Goal: Information Seeking & Learning: Learn about a topic

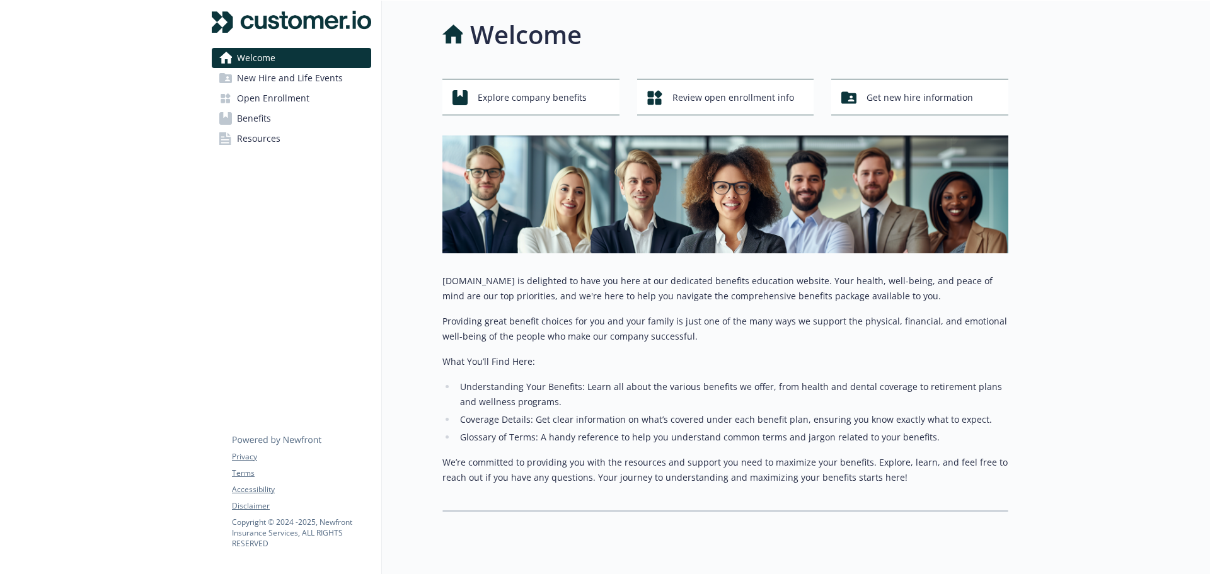
click at [291, 98] on span "Open Enrollment" at bounding box center [273, 98] width 72 height 20
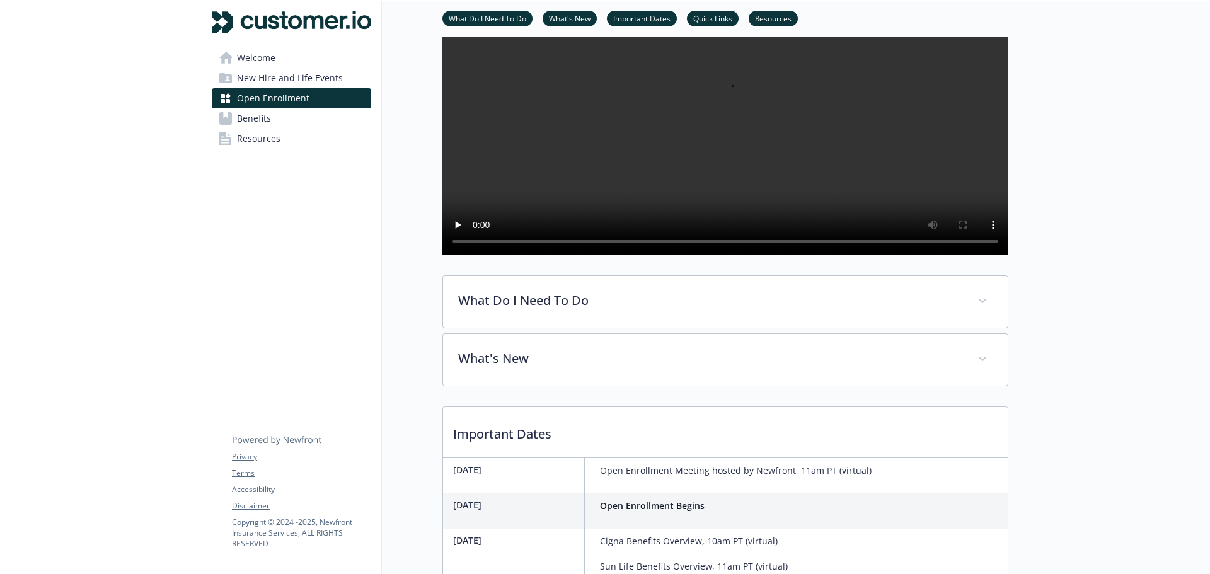
scroll to position [205, 0]
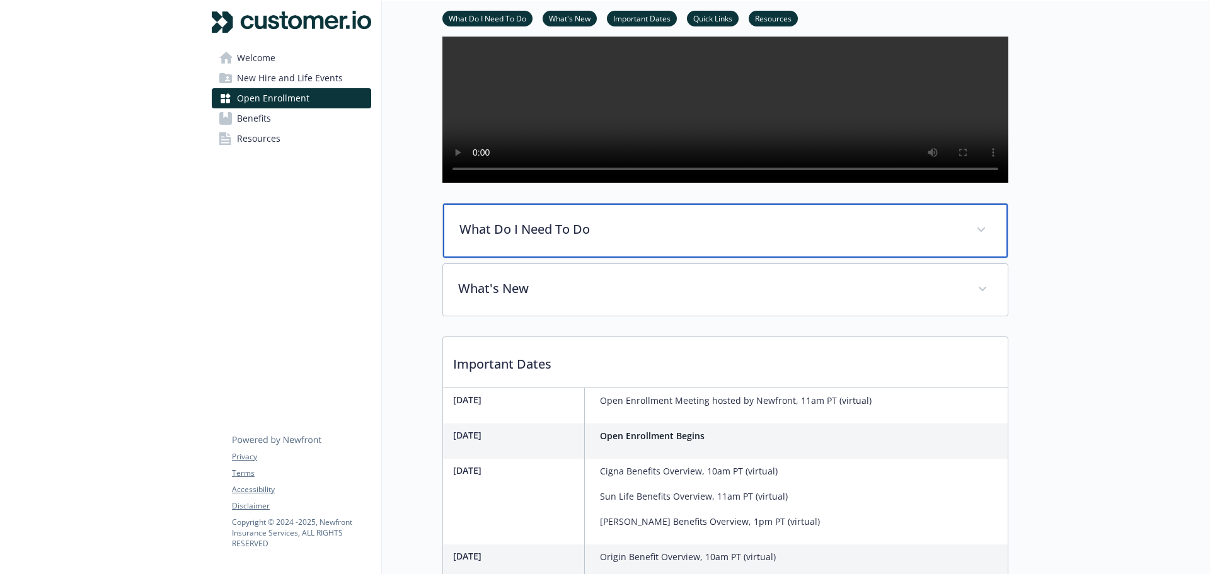
click at [543, 248] on div "What Do I Need To Do" at bounding box center [725, 231] width 565 height 54
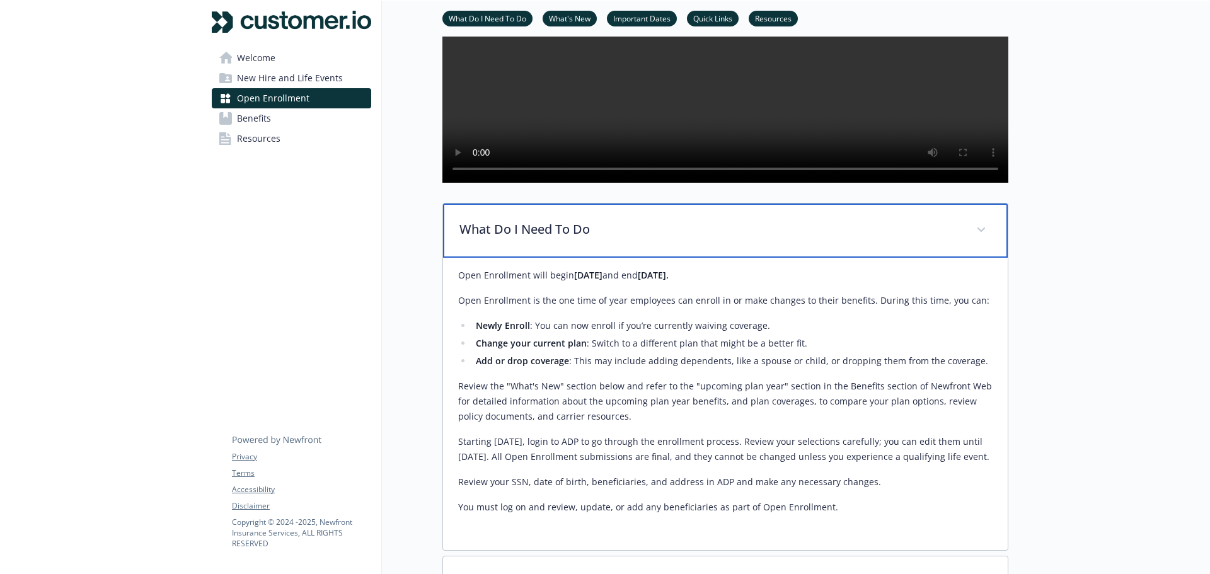
scroll to position [268, 0]
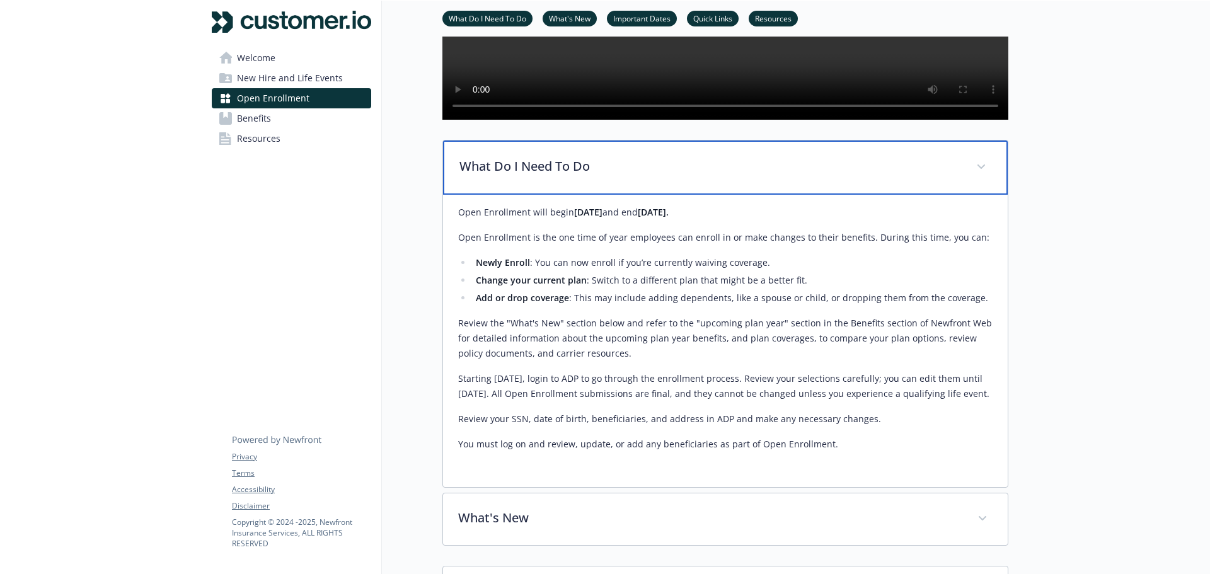
click at [542, 195] on div "What Do I Need To Do" at bounding box center [725, 168] width 565 height 54
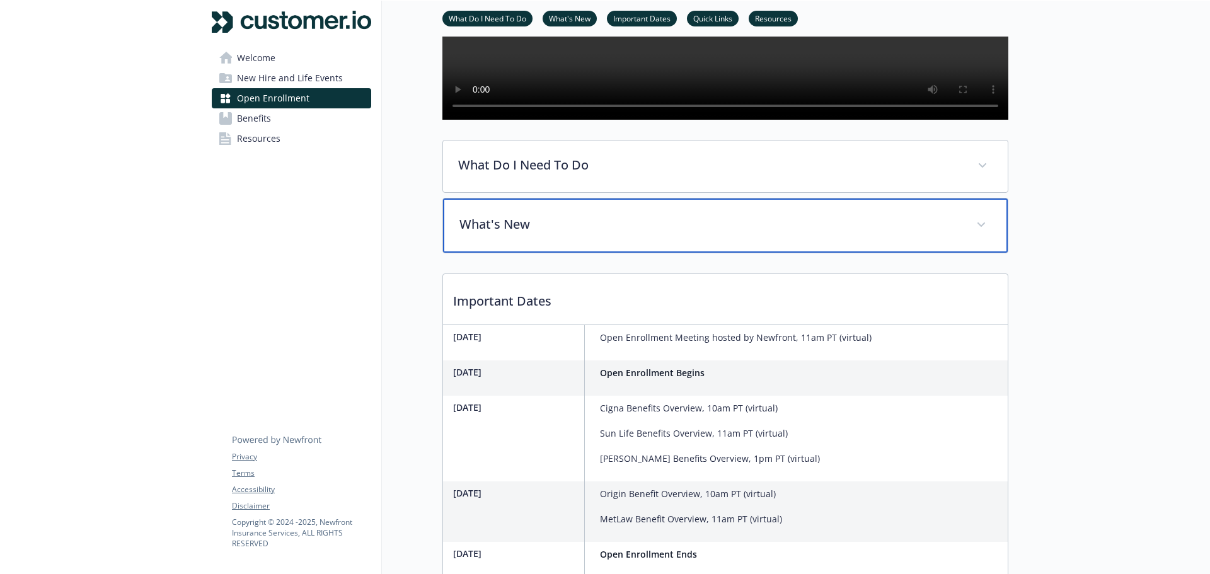
click at [548, 234] on p "What's New" at bounding box center [711, 224] width 502 height 19
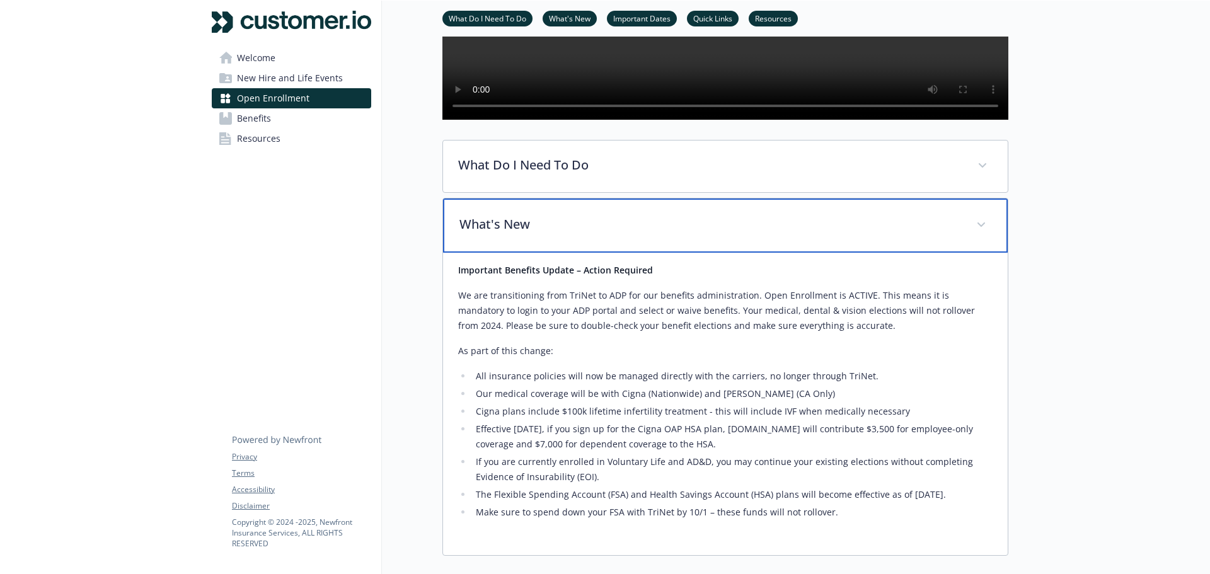
scroll to position [394, 0]
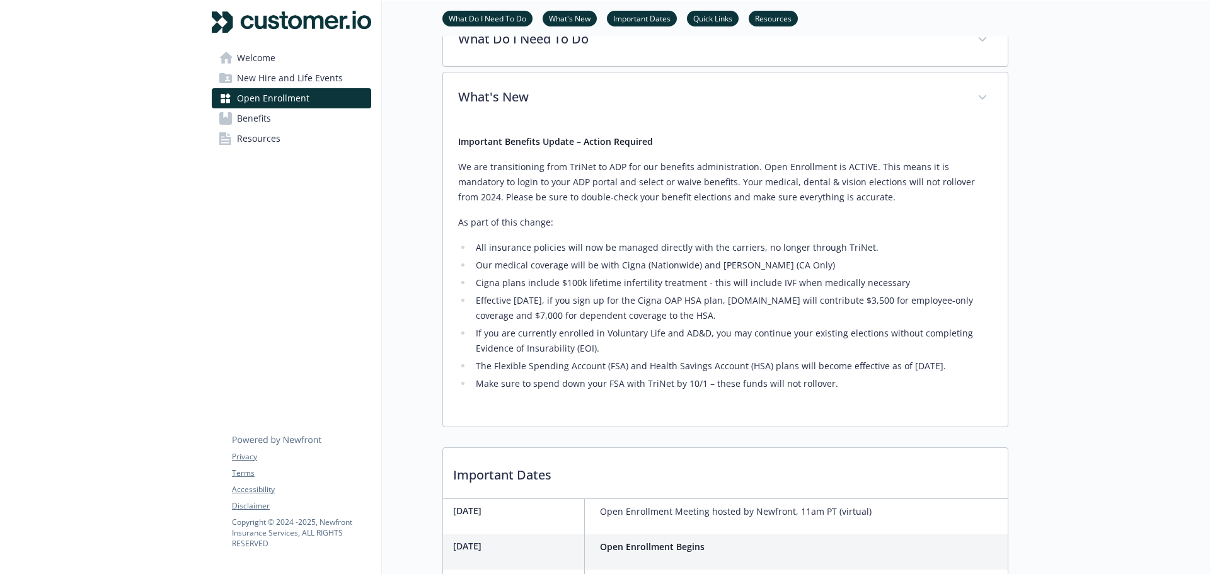
click at [558, 291] on ul "All insurance policies will now be managed directly with the carriers, no longe…" at bounding box center [725, 315] width 535 height 151
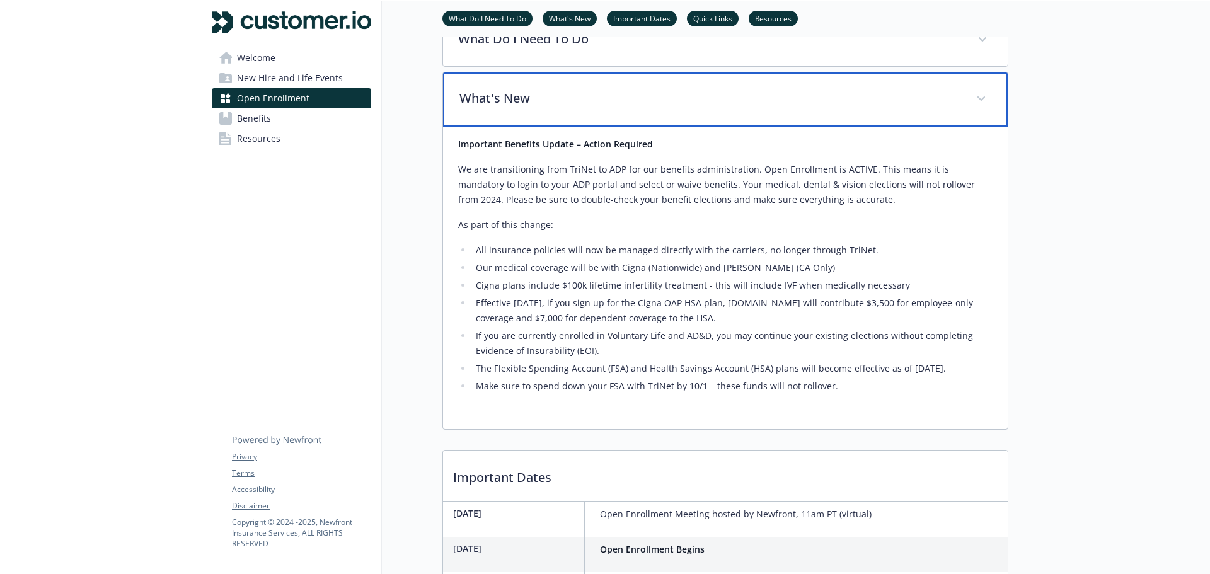
click at [563, 127] on div "What's New" at bounding box center [725, 99] width 565 height 54
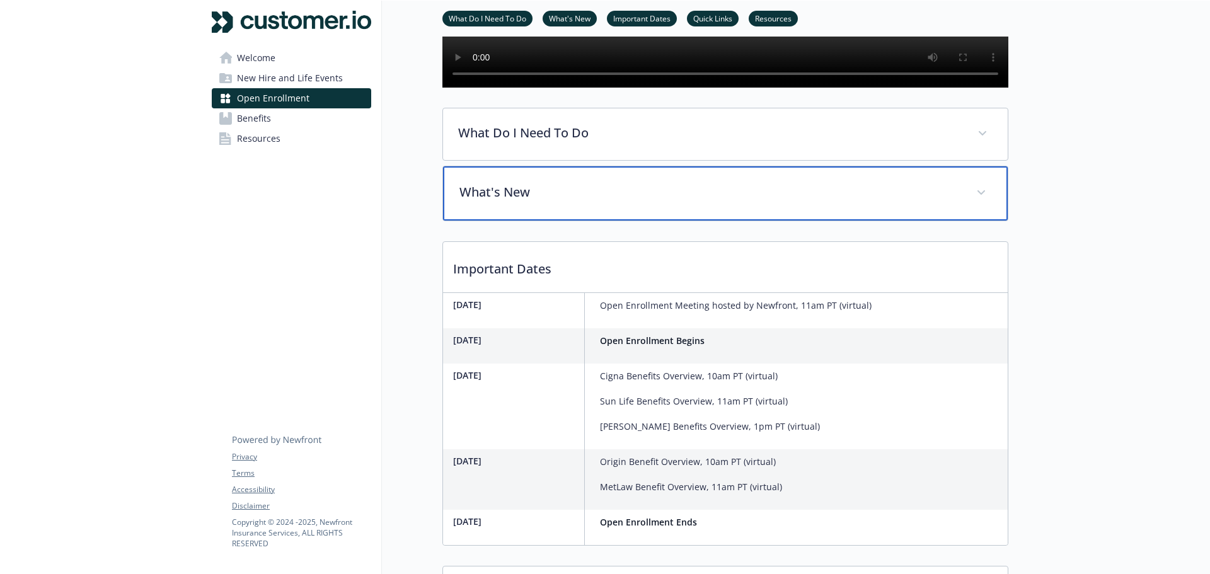
scroll to position [315, 0]
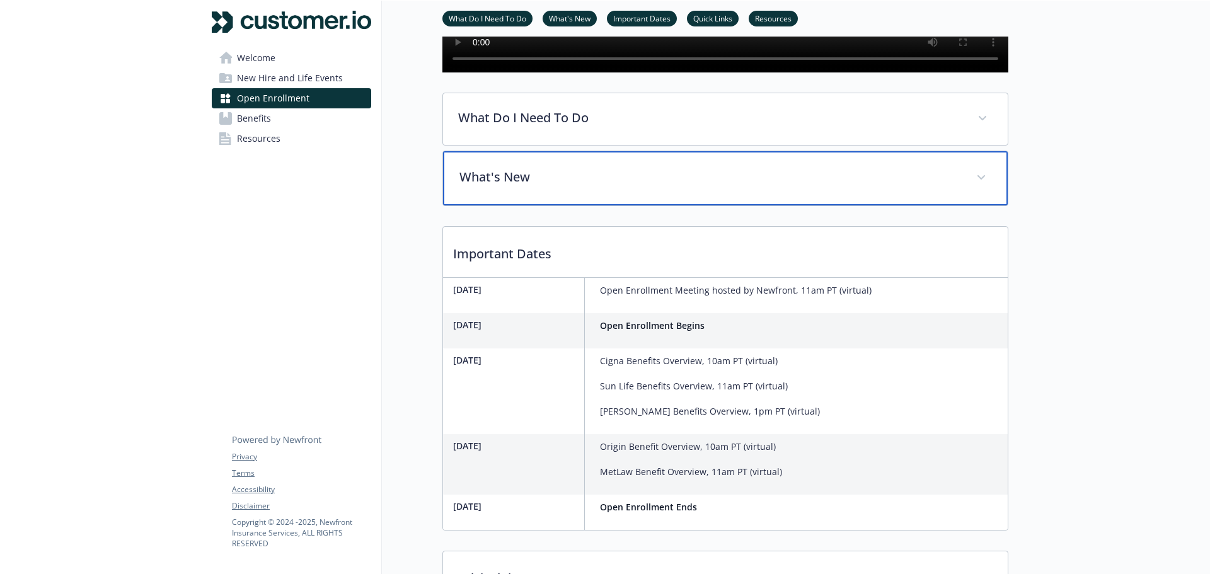
click at [506, 187] on p "What's New" at bounding box center [711, 177] width 502 height 19
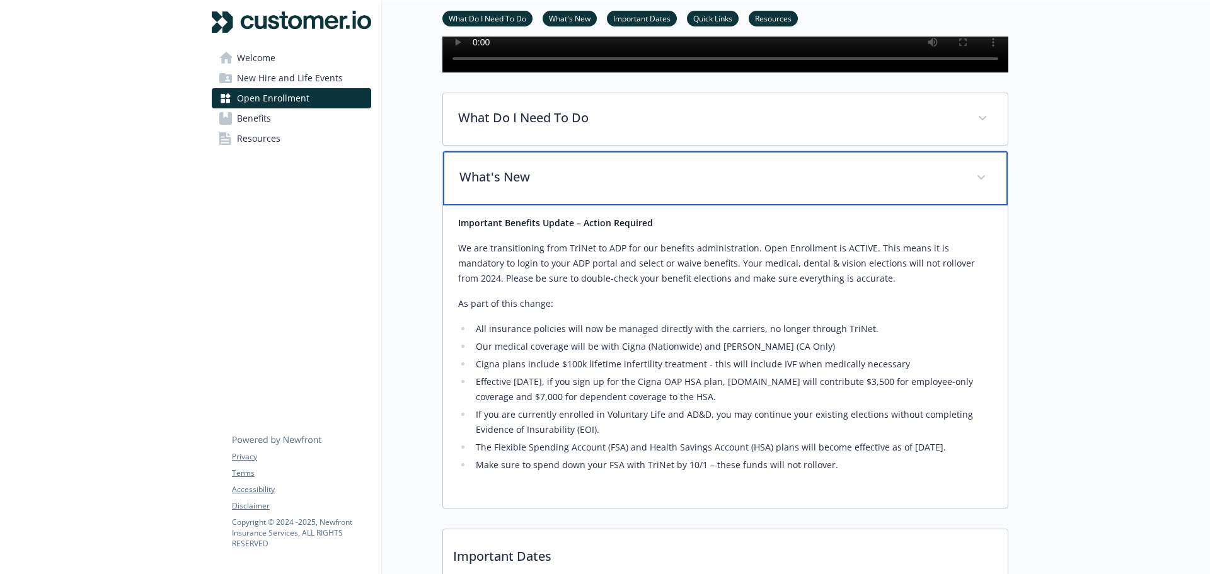
click at [506, 187] on p "What's New" at bounding box center [711, 177] width 502 height 19
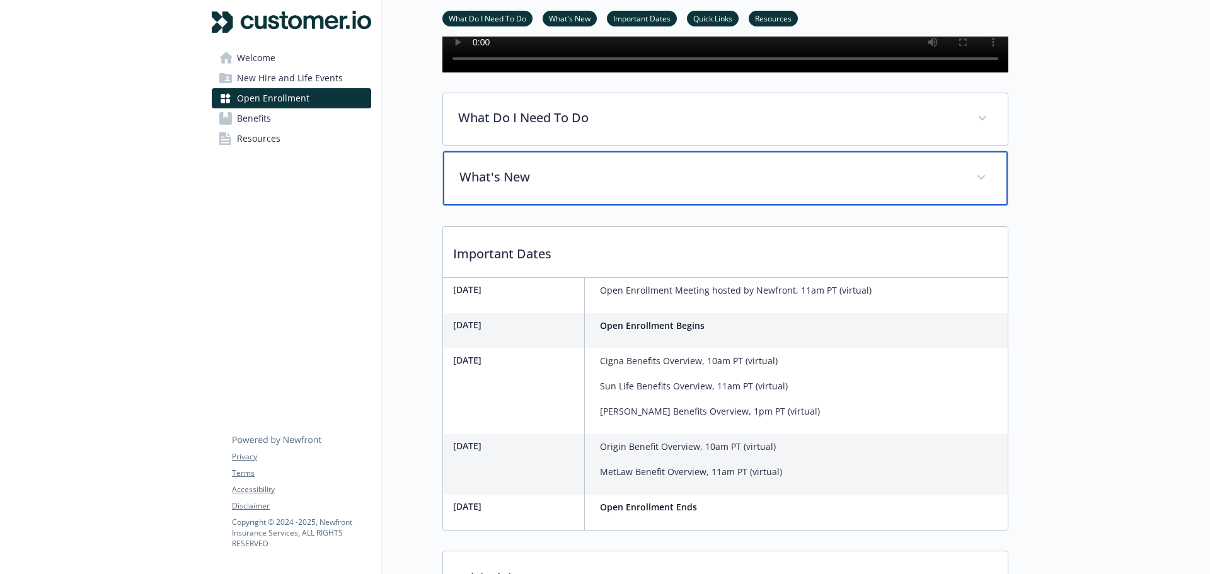
click at [669, 196] on div "What's New" at bounding box center [725, 178] width 565 height 54
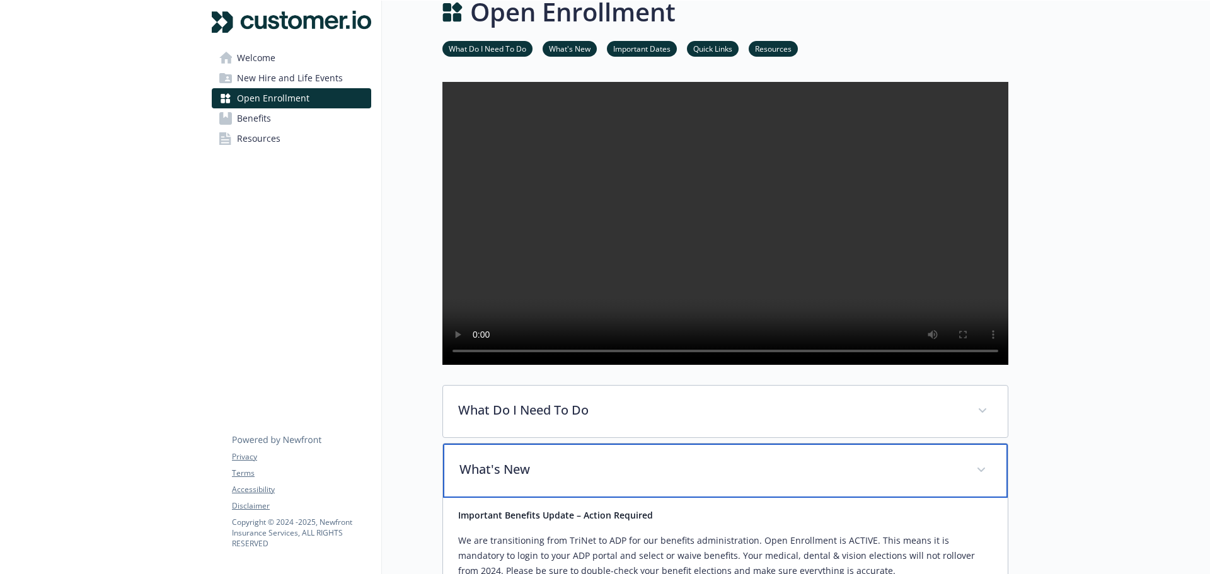
scroll to position [0, 0]
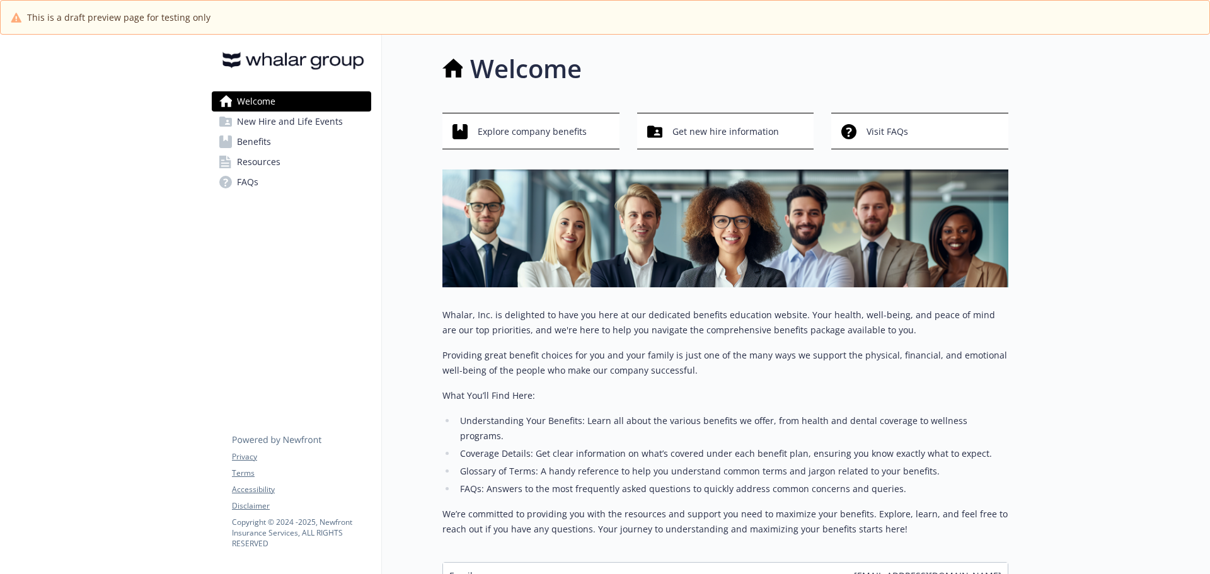
click at [334, 122] on span "New Hire and Life Events" at bounding box center [290, 122] width 106 height 20
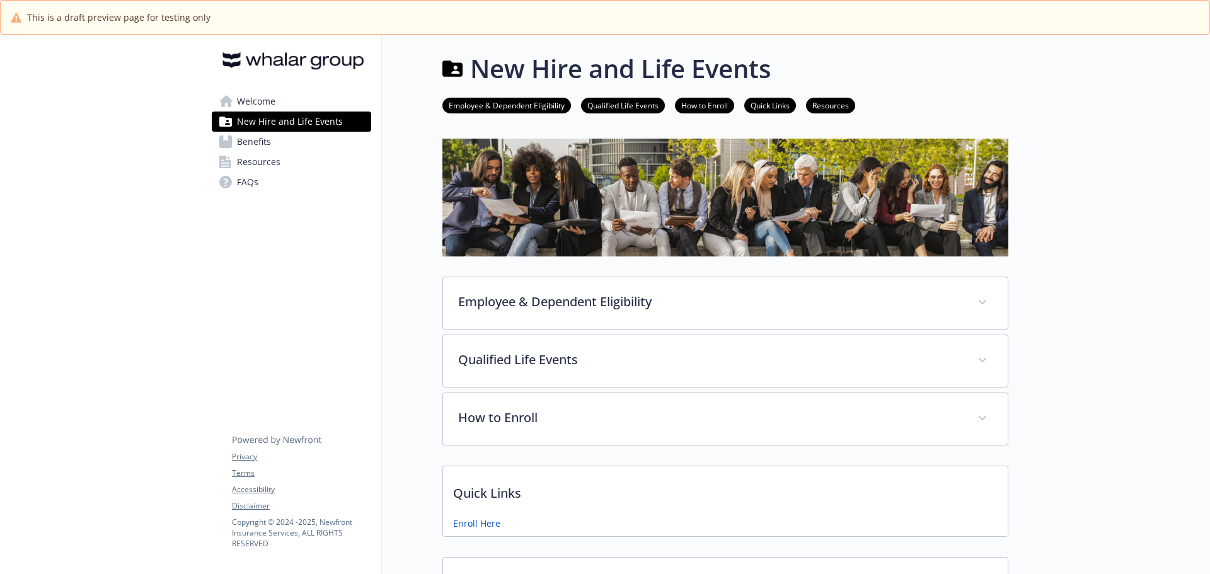
click at [328, 141] on link "Benefits" at bounding box center [291, 142] width 159 height 20
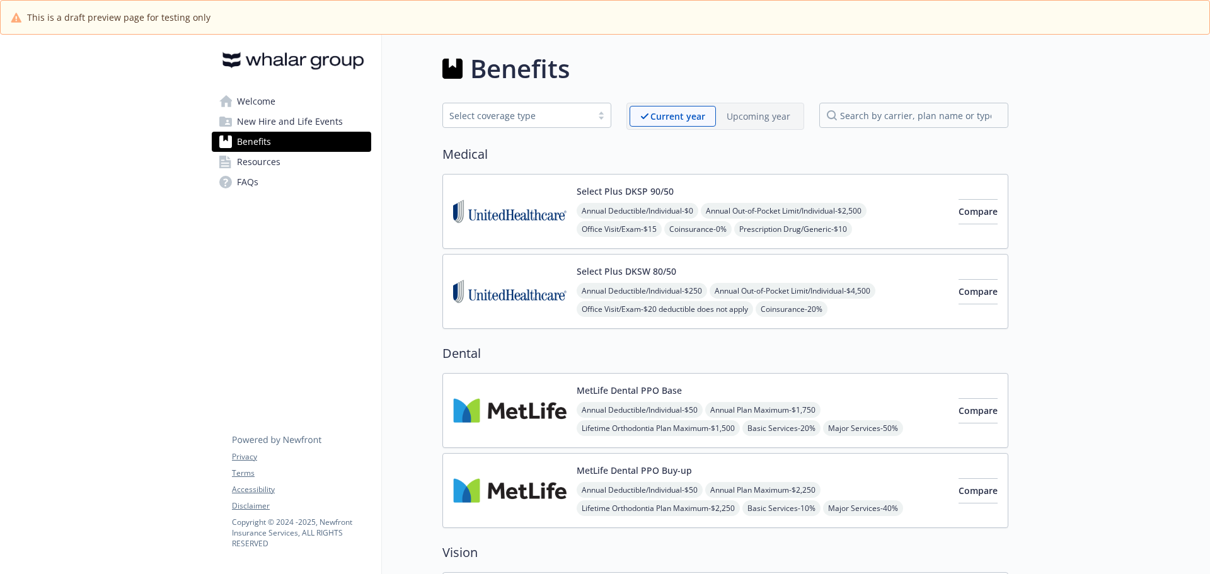
click at [327, 96] on link "Welcome" at bounding box center [291, 101] width 159 height 20
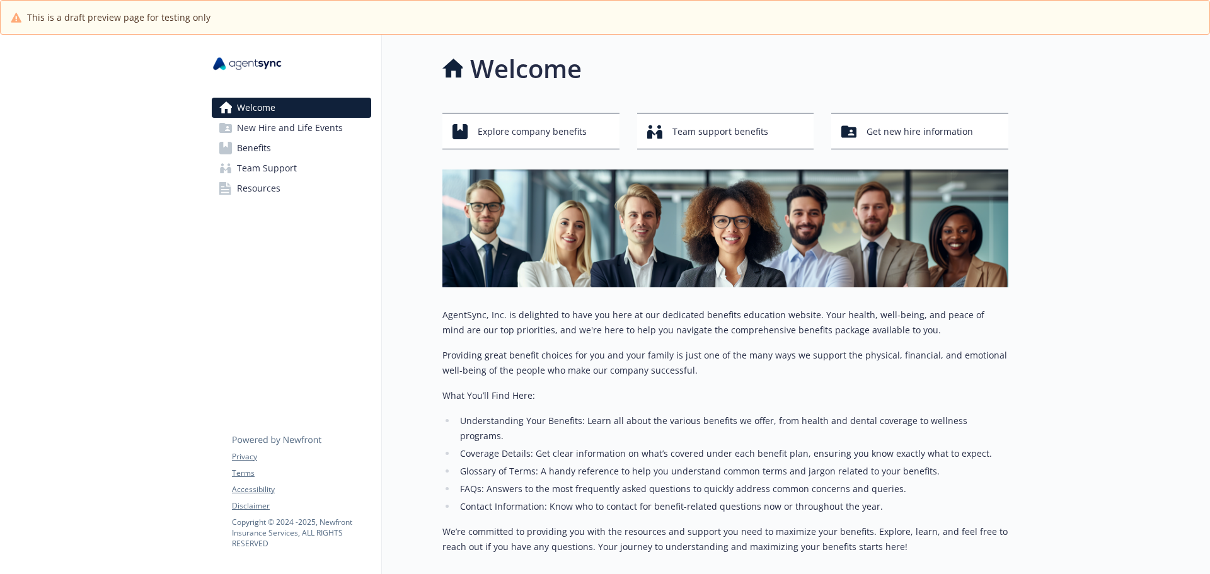
drag, startPoint x: 556, startPoint y: 1, endPoint x: 440, endPoint y: 58, distance: 129.1
click at [440, 58] on div "Welcome Explore company benefits Team support benefits Get new hire information…" at bounding box center [695, 341] width 627 height 613
click at [287, 129] on span "New Hire and Life Events" at bounding box center [290, 128] width 106 height 20
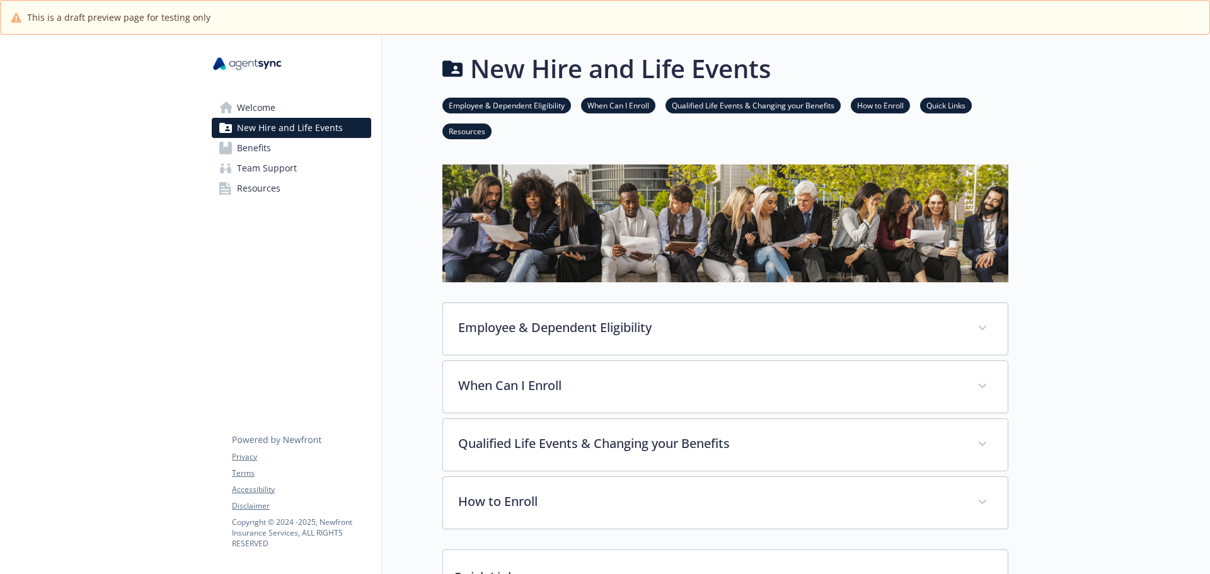
click at [286, 151] on link "Benefits" at bounding box center [291, 148] width 159 height 20
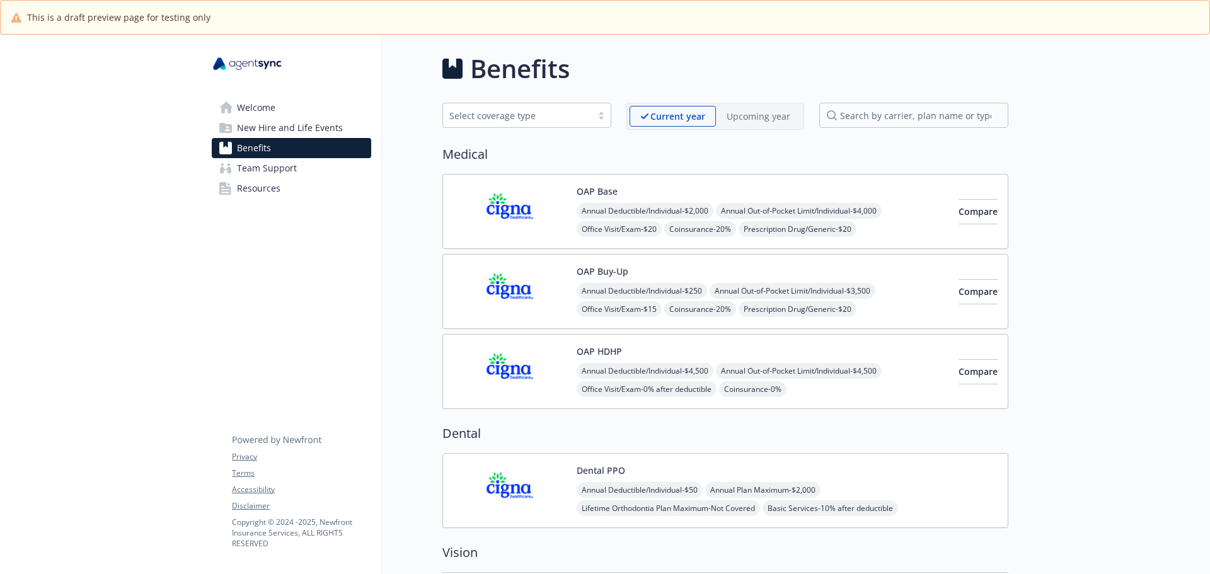
click at [286, 173] on span "Team Support" at bounding box center [267, 168] width 60 height 20
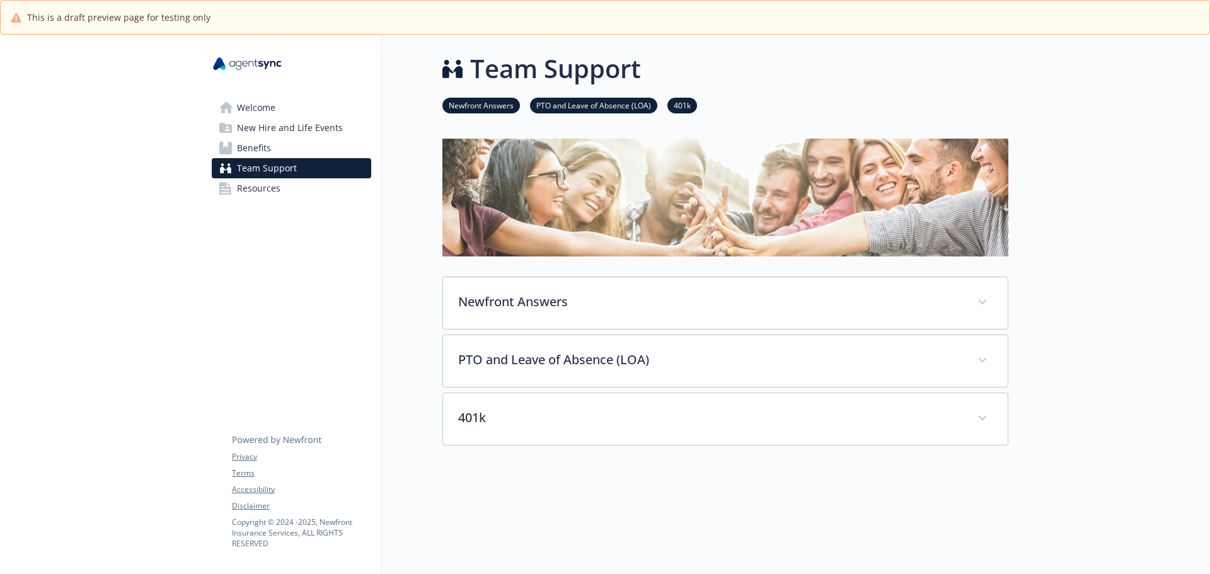
click at [303, 98] on link "Welcome" at bounding box center [291, 108] width 159 height 20
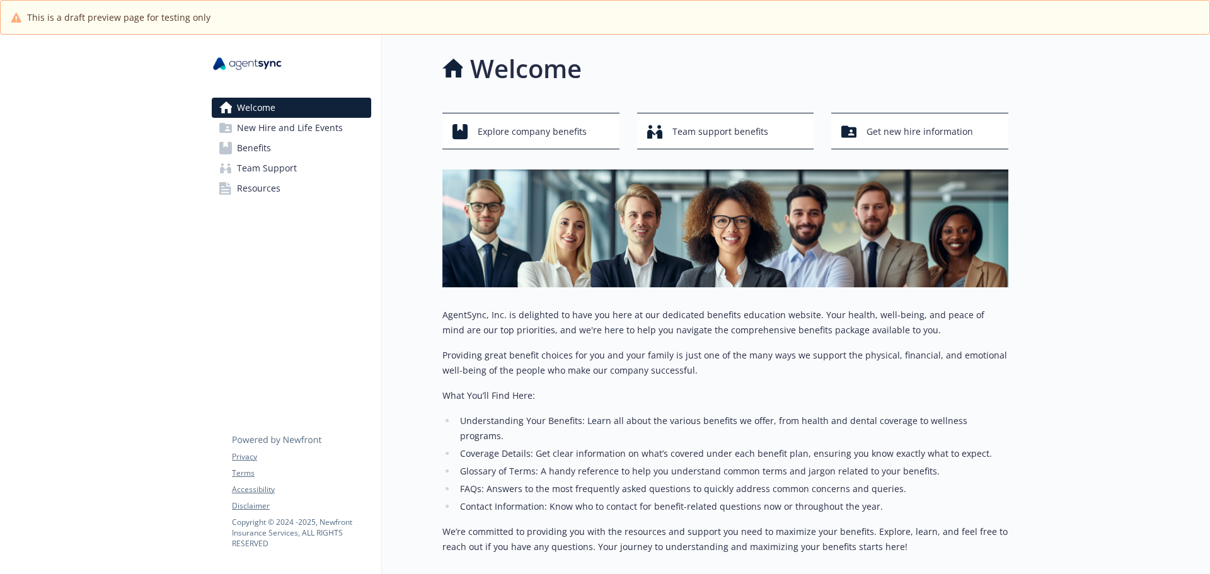
click at [301, 128] on span "New Hire and Life Events" at bounding box center [290, 128] width 106 height 20
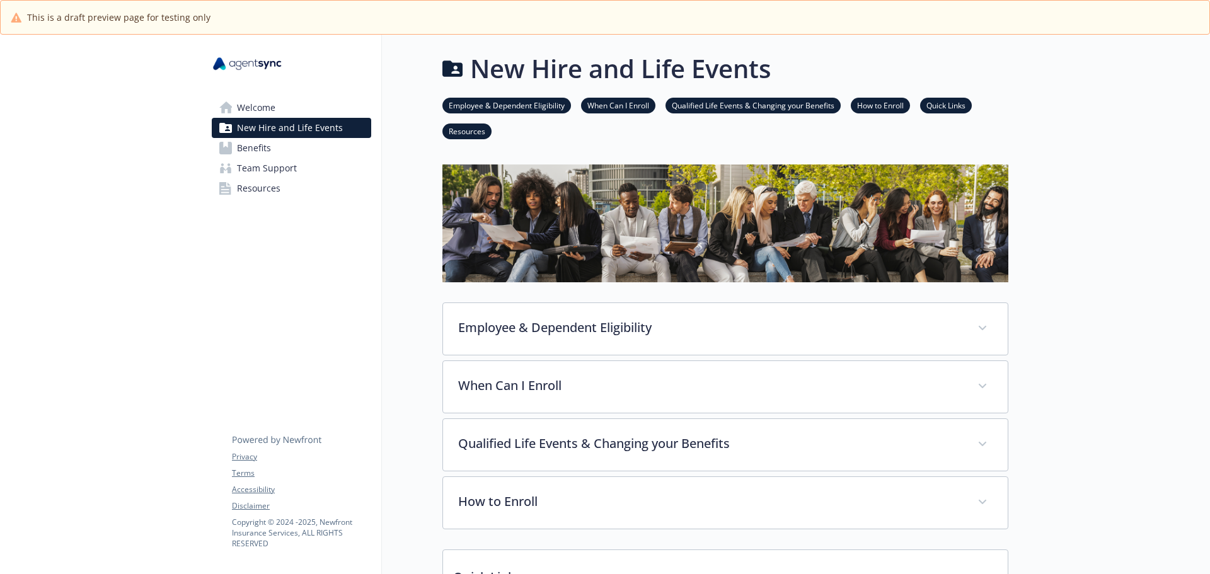
click at [296, 144] on link "Benefits" at bounding box center [291, 148] width 159 height 20
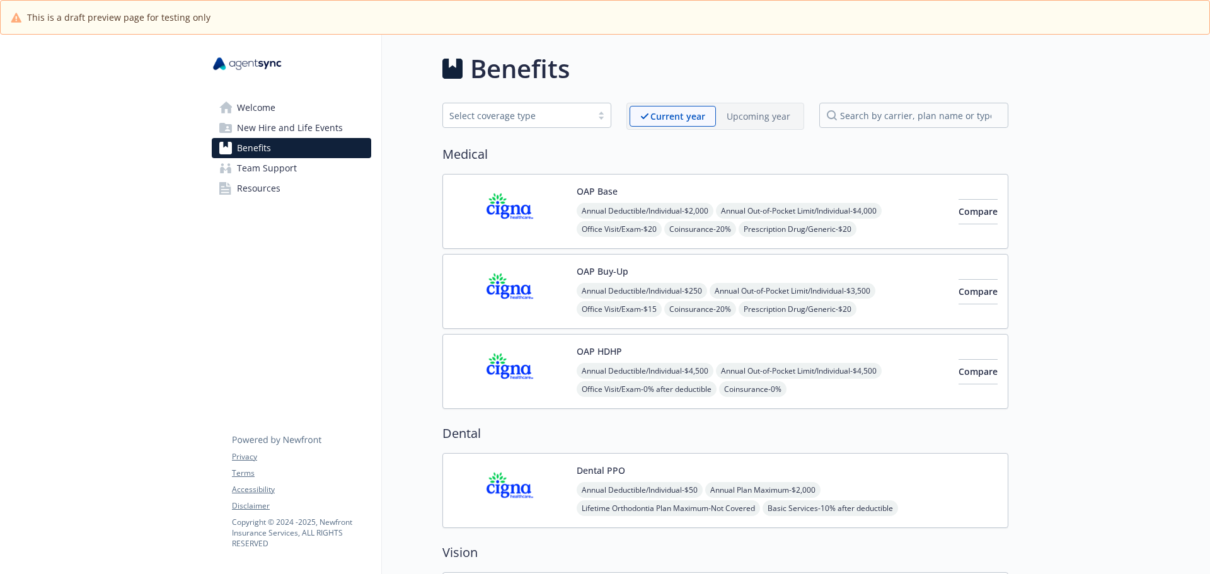
click at [299, 105] on link "Welcome" at bounding box center [291, 108] width 159 height 20
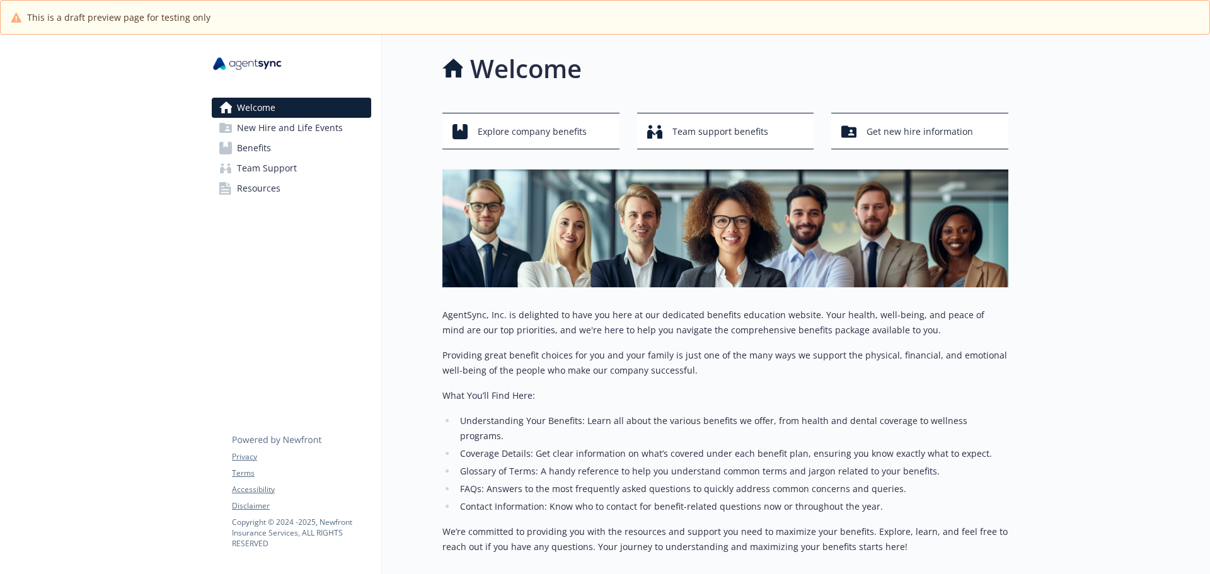
click at [294, 188] on link "Resources" at bounding box center [291, 188] width 159 height 20
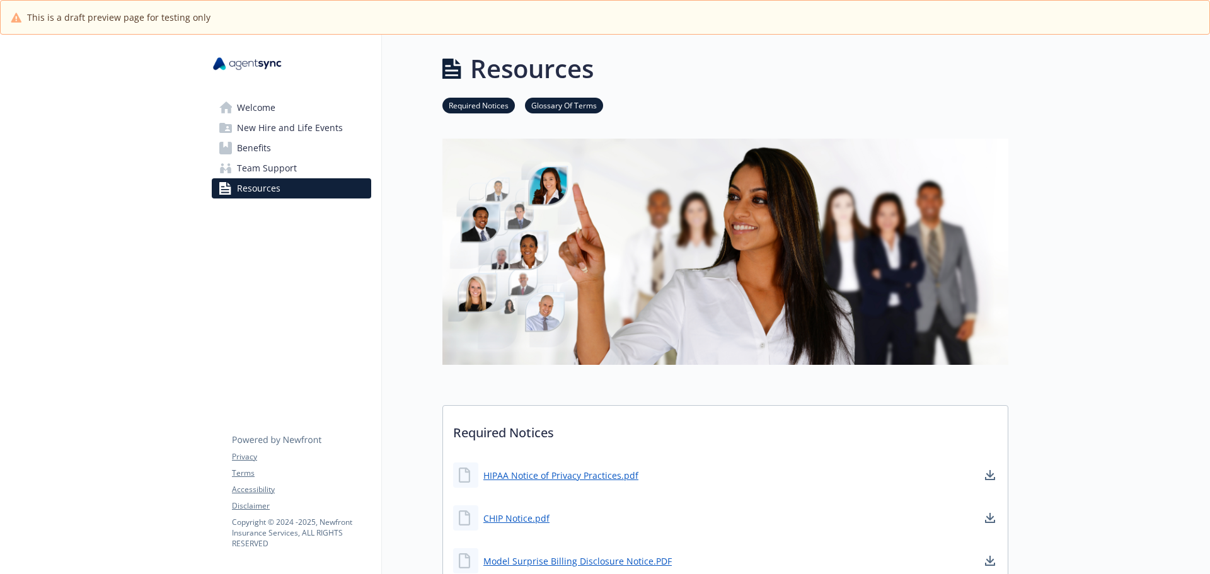
click at [310, 108] on link "Welcome" at bounding box center [291, 108] width 159 height 20
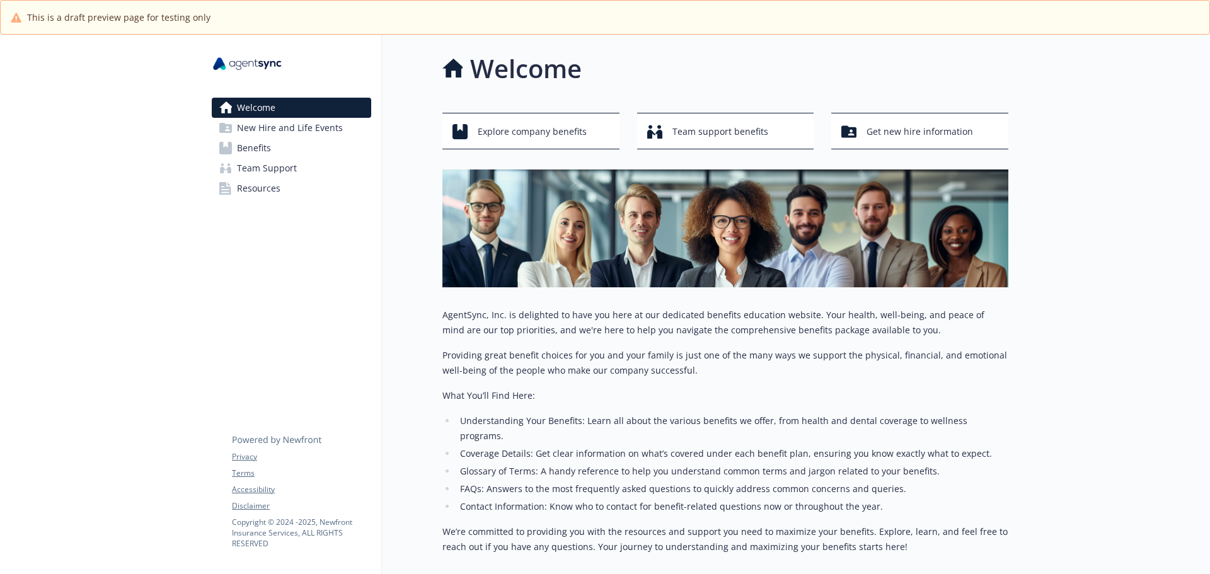
click at [142, 14] on span "This is a draft preview page for testing only" at bounding box center [118, 17] width 183 height 13
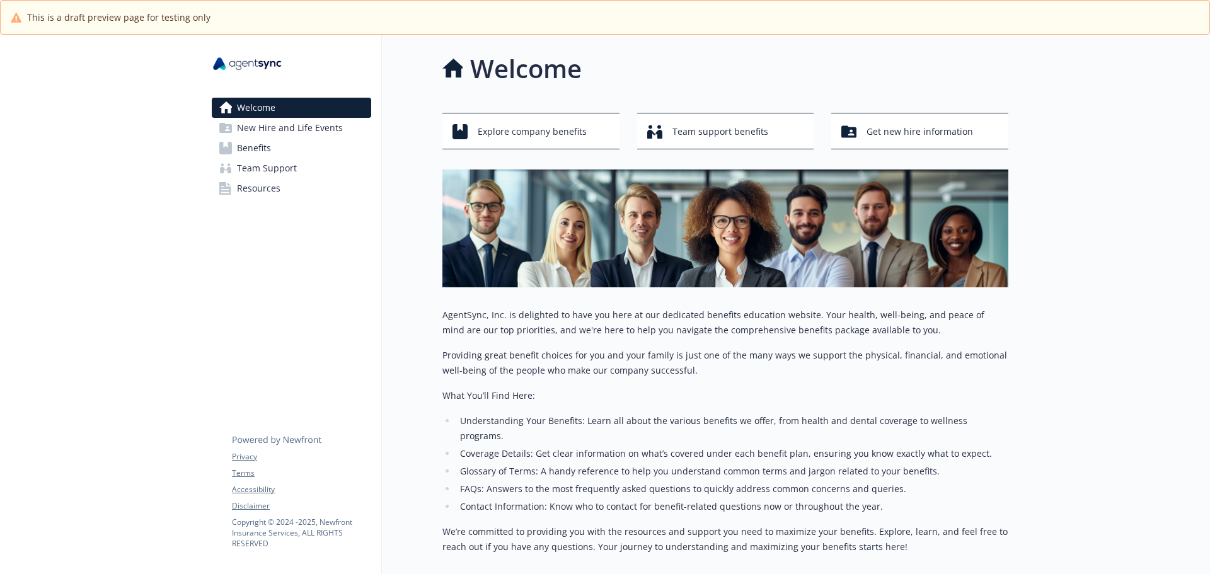
click at [308, 179] on link "Resources" at bounding box center [291, 188] width 159 height 20
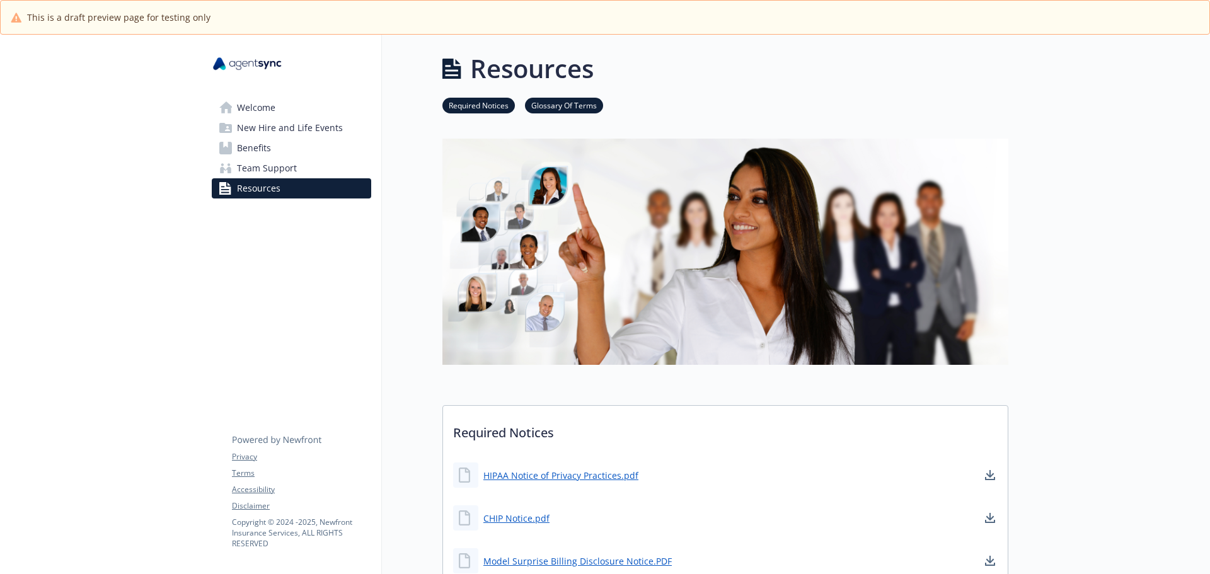
click at [311, 166] on link "Team Support" at bounding box center [291, 168] width 159 height 20
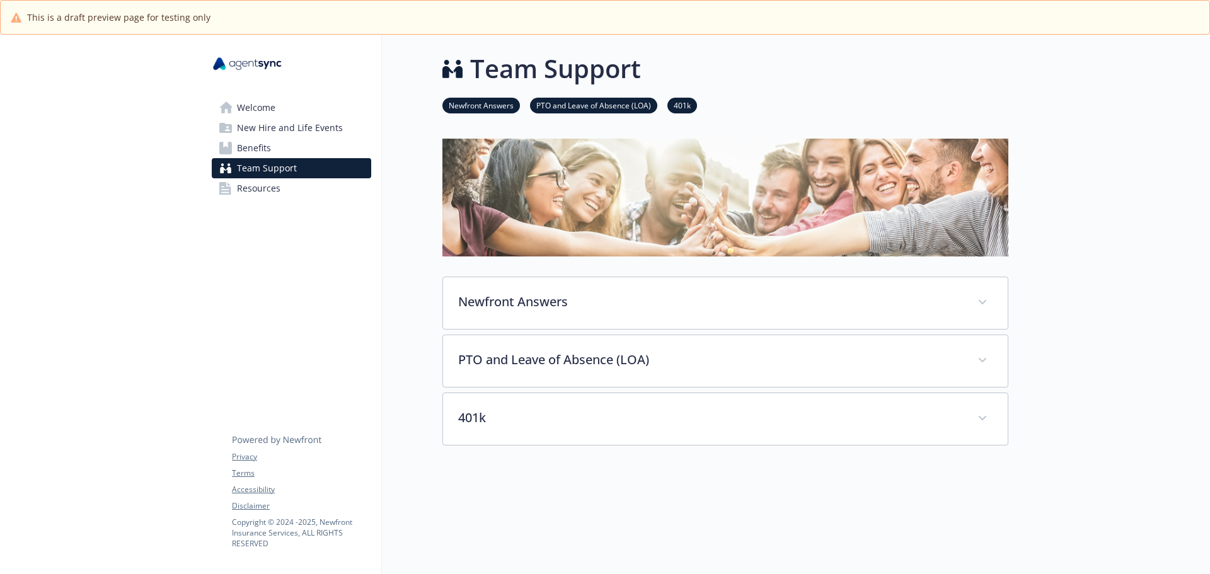
click at [313, 146] on link "Benefits" at bounding box center [291, 148] width 159 height 20
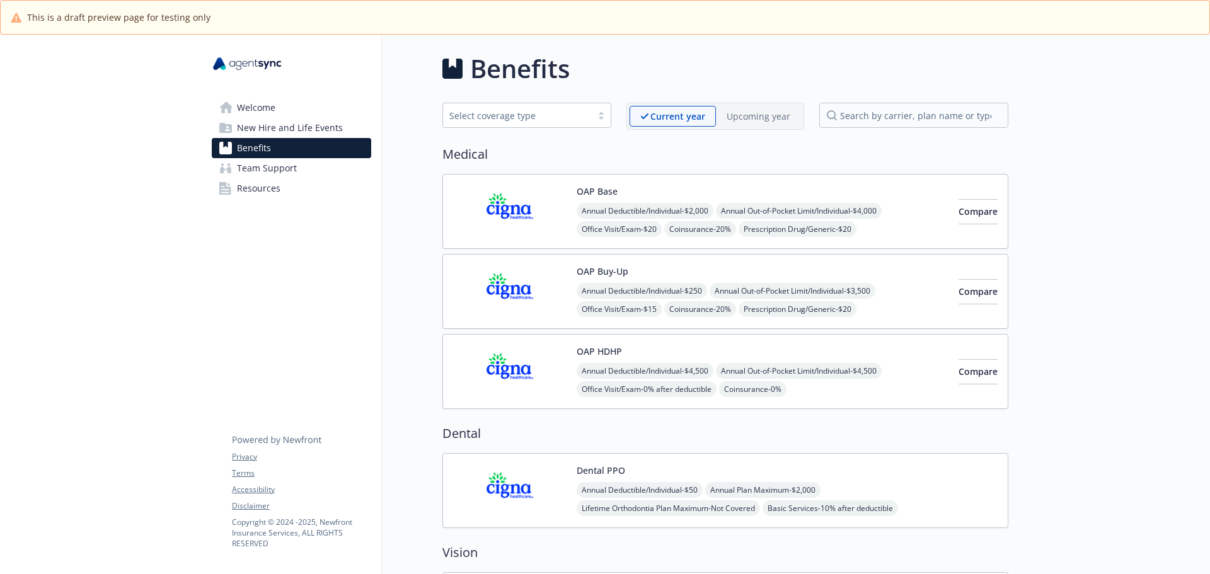
click at [315, 120] on span "New Hire and Life Events" at bounding box center [290, 128] width 106 height 20
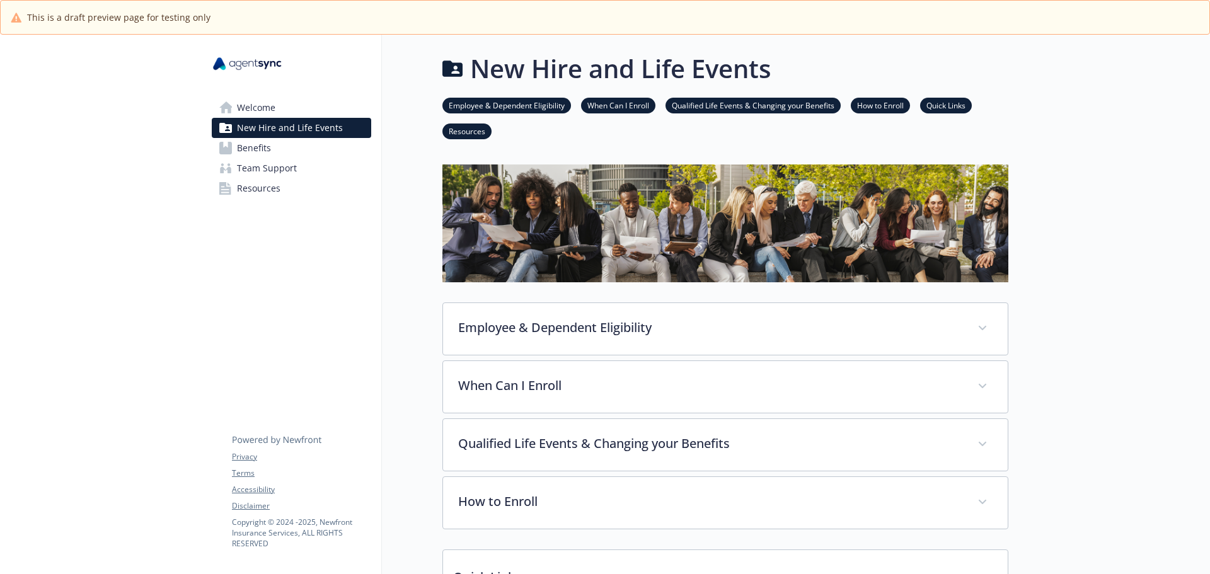
click at [318, 108] on link "Welcome" at bounding box center [291, 108] width 159 height 20
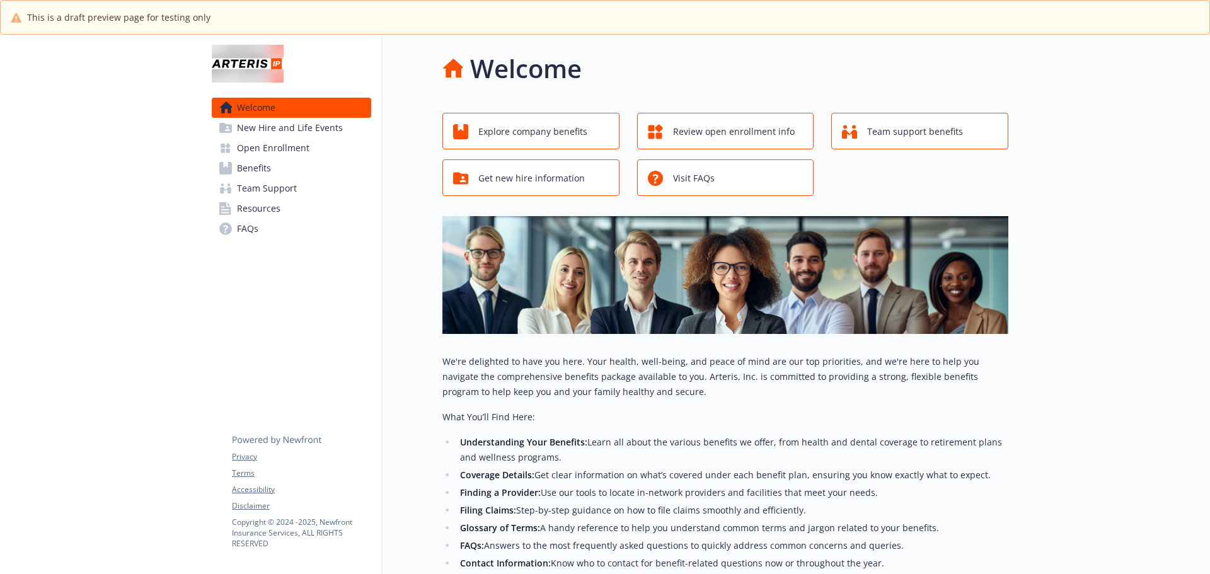
click at [202, 78] on div "Welcome New Hire and Life Events Open Enrollment Benefits Team Support Resource…" at bounding box center [292, 149] width 180 height 229
click at [183, 101] on div at bounding box center [101, 408] width 202 height 746
click at [270, 127] on span "New Hire and Life Events" at bounding box center [290, 128] width 106 height 20
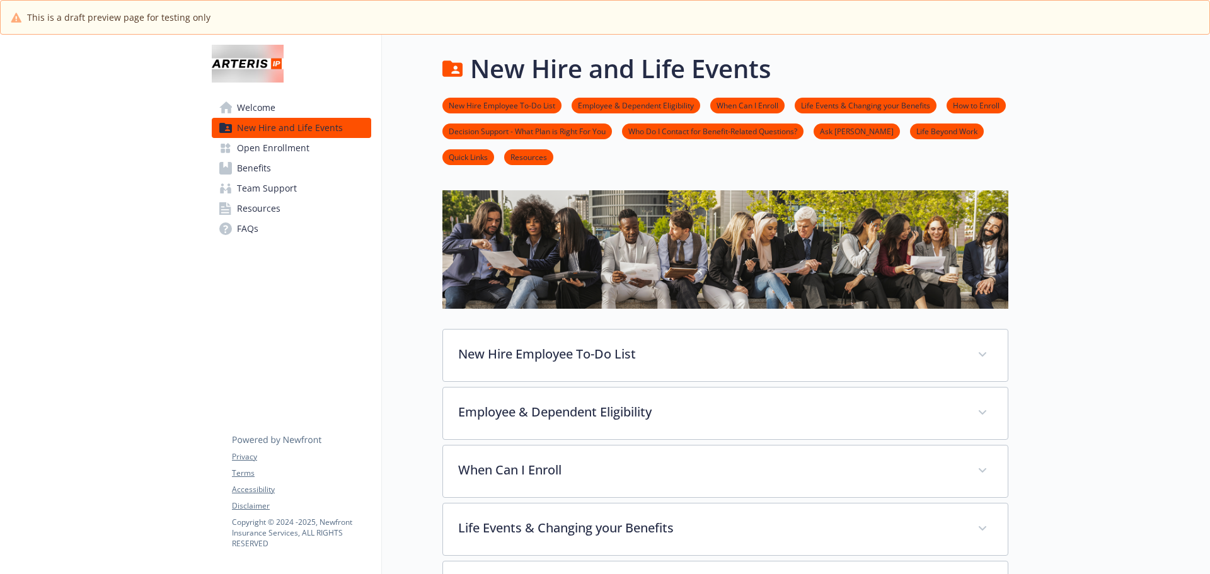
click at [274, 142] on span "Open Enrollment" at bounding box center [273, 148] width 72 height 20
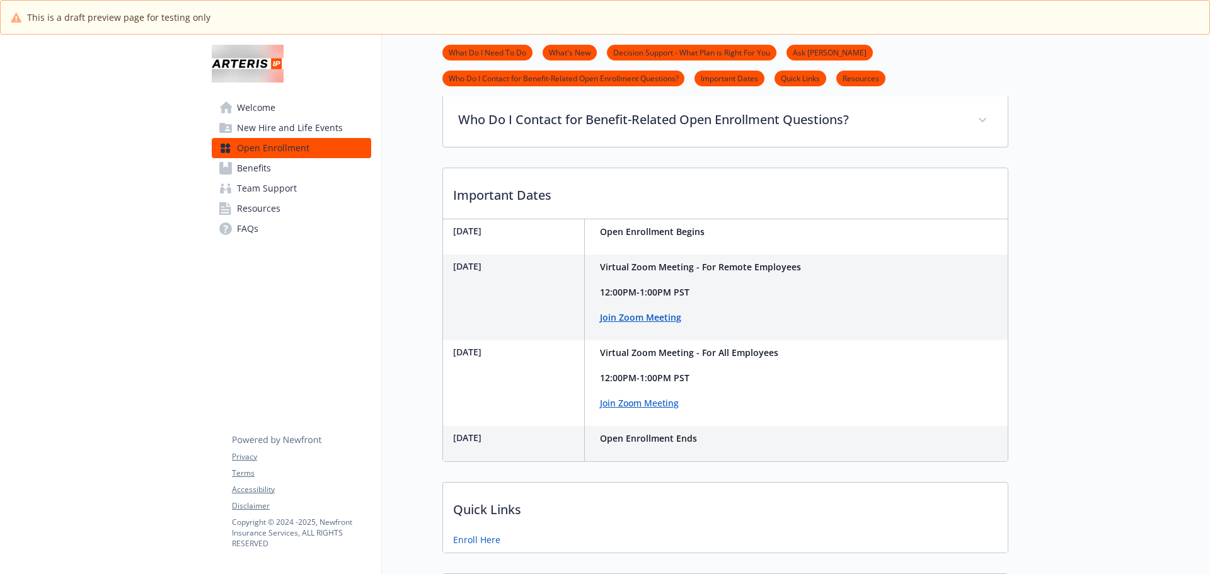
scroll to position [39, 0]
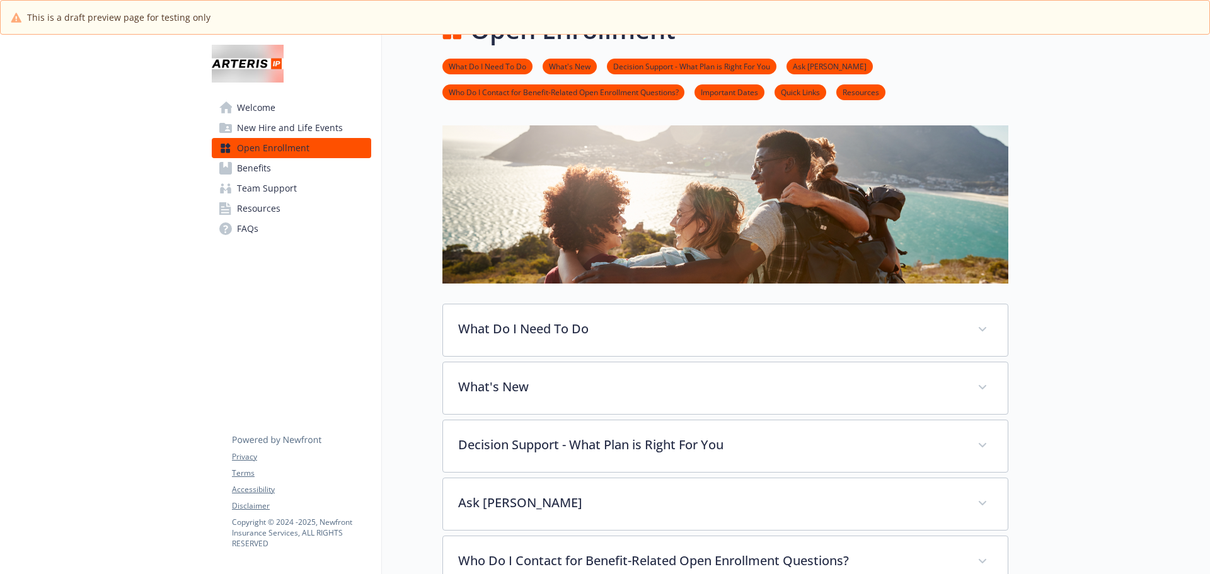
click at [280, 164] on link "Benefits" at bounding box center [291, 168] width 159 height 20
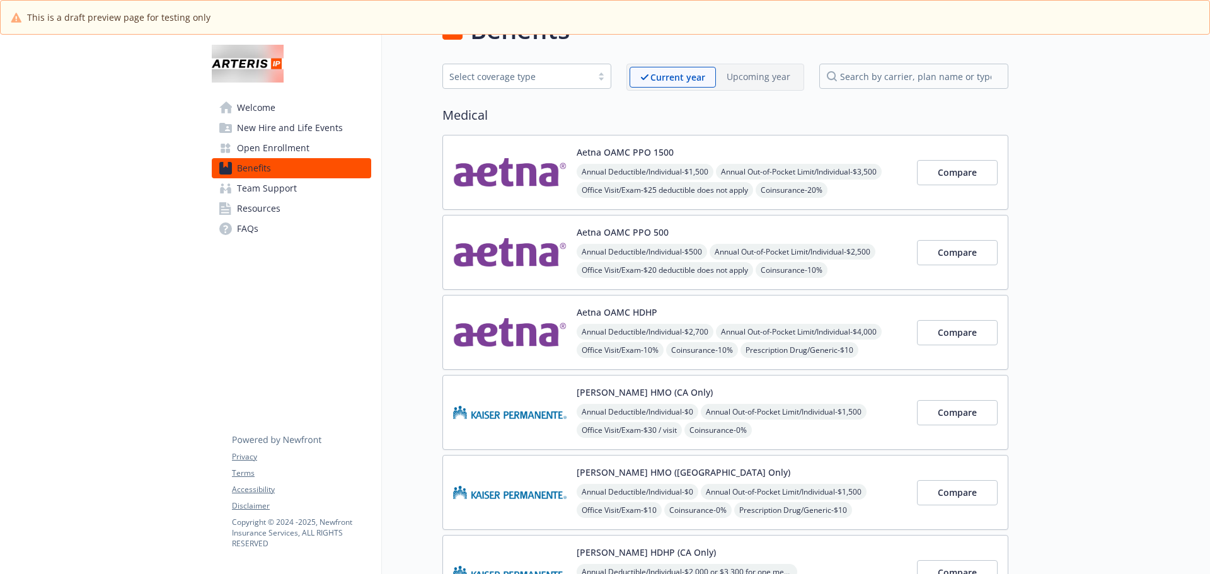
click at [291, 190] on span "Team Support" at bounding box center [267, 188] width 60 height 20
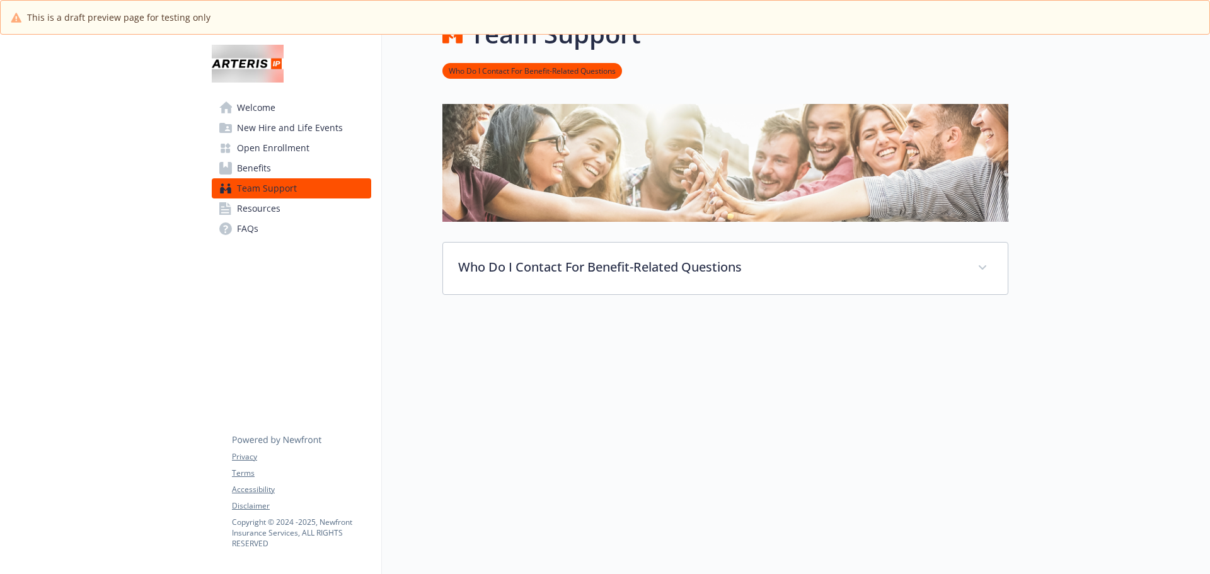
click at [285, 214] on link "Resources" at bounding box center [291, 209] width 159 height 20
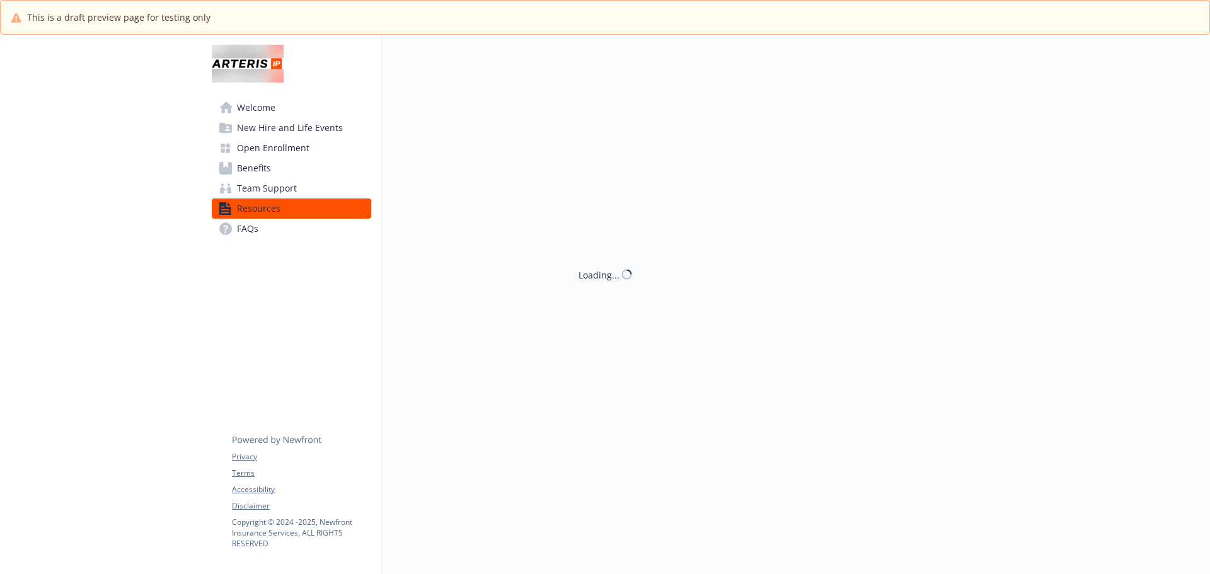
click at [284, 230] on link "FAQs" at bounding box center [291, 229] width 159 height 20
